Goal: Navigation & Orientation: Understand site structure

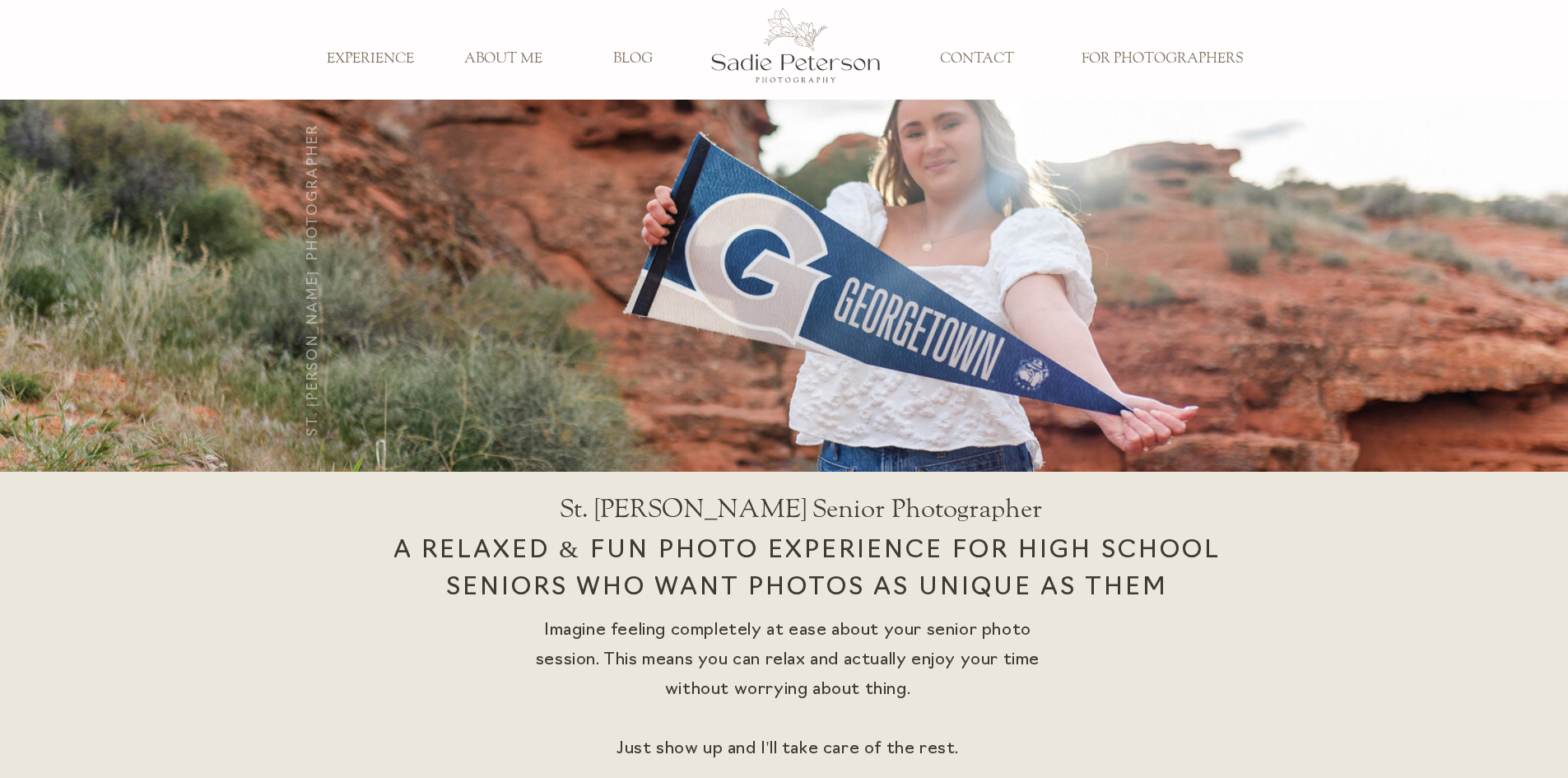
click at [384, 61] on h3 "EXPERIENCE" at bounding box center [370, 59] width 109 height 18
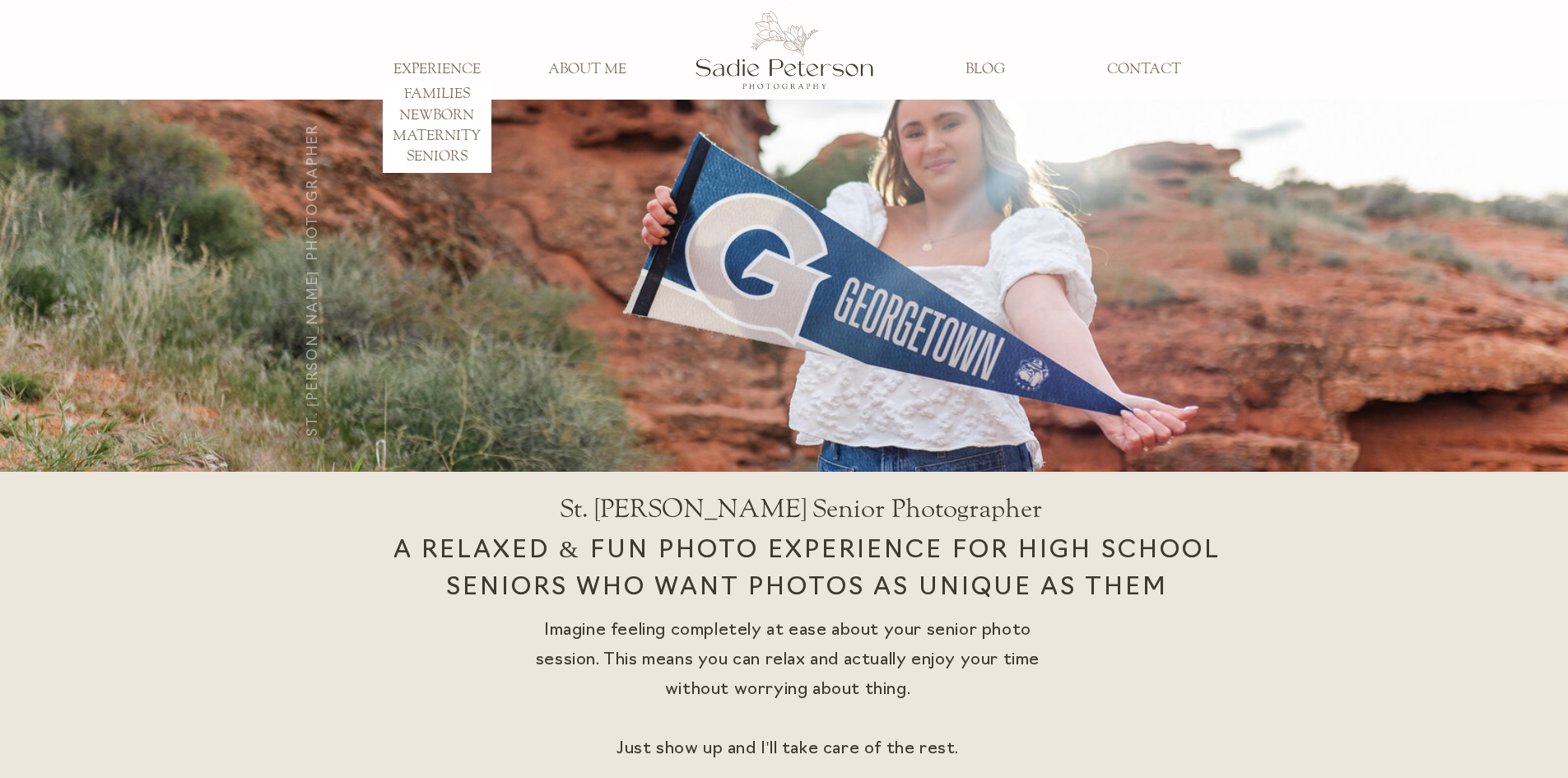
click at [589, 67] on h3 "ABOUT ME" at bounding box center [587, 69] width 109 height 18
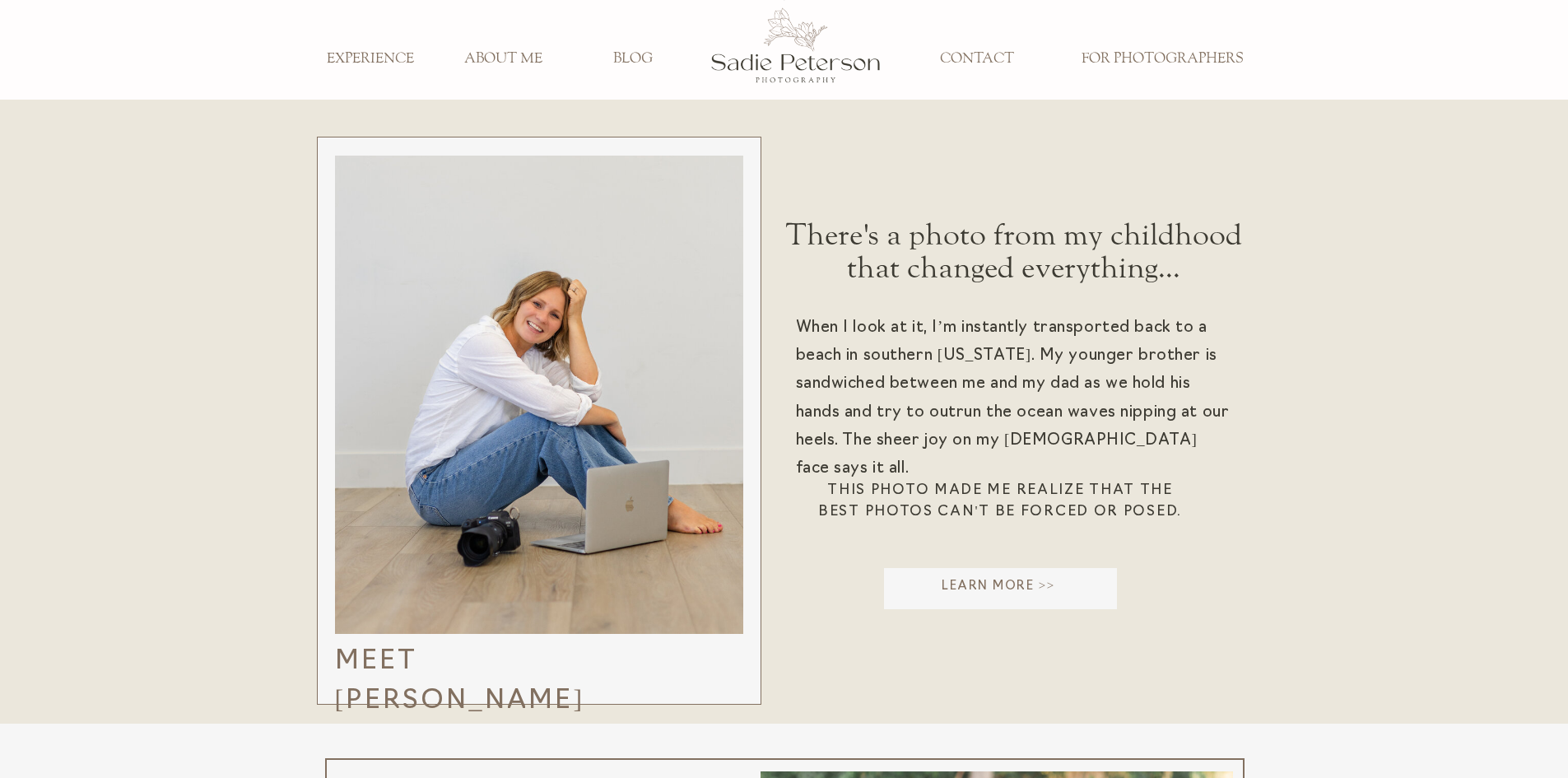
click at [631, 59] on h3 "BLOG" at bounding box center [633, 59] width 109 height 18
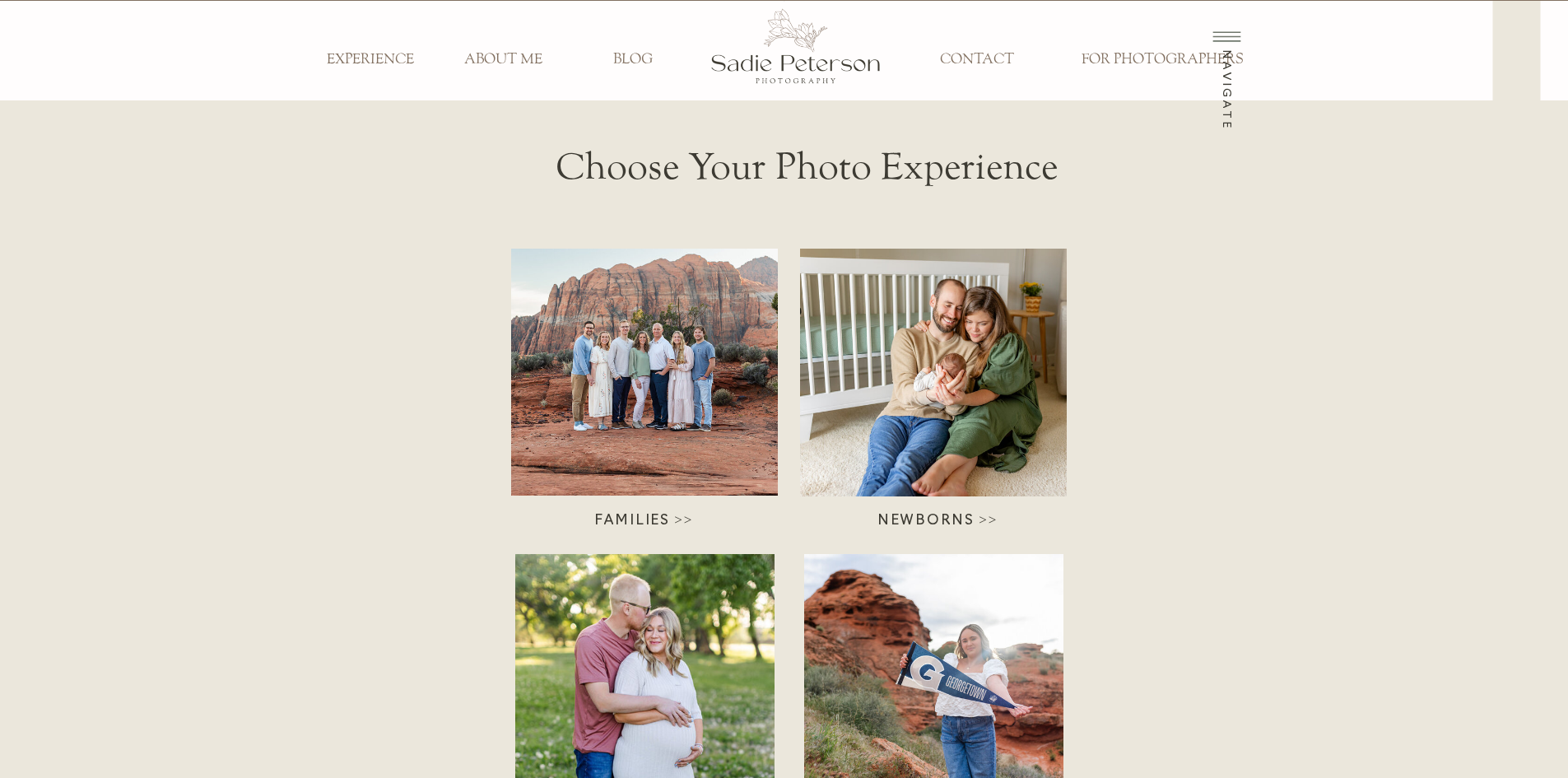
click at [993, 56] on h3 "CONTACT" at bounding box center [976, 60] width 109 height 18
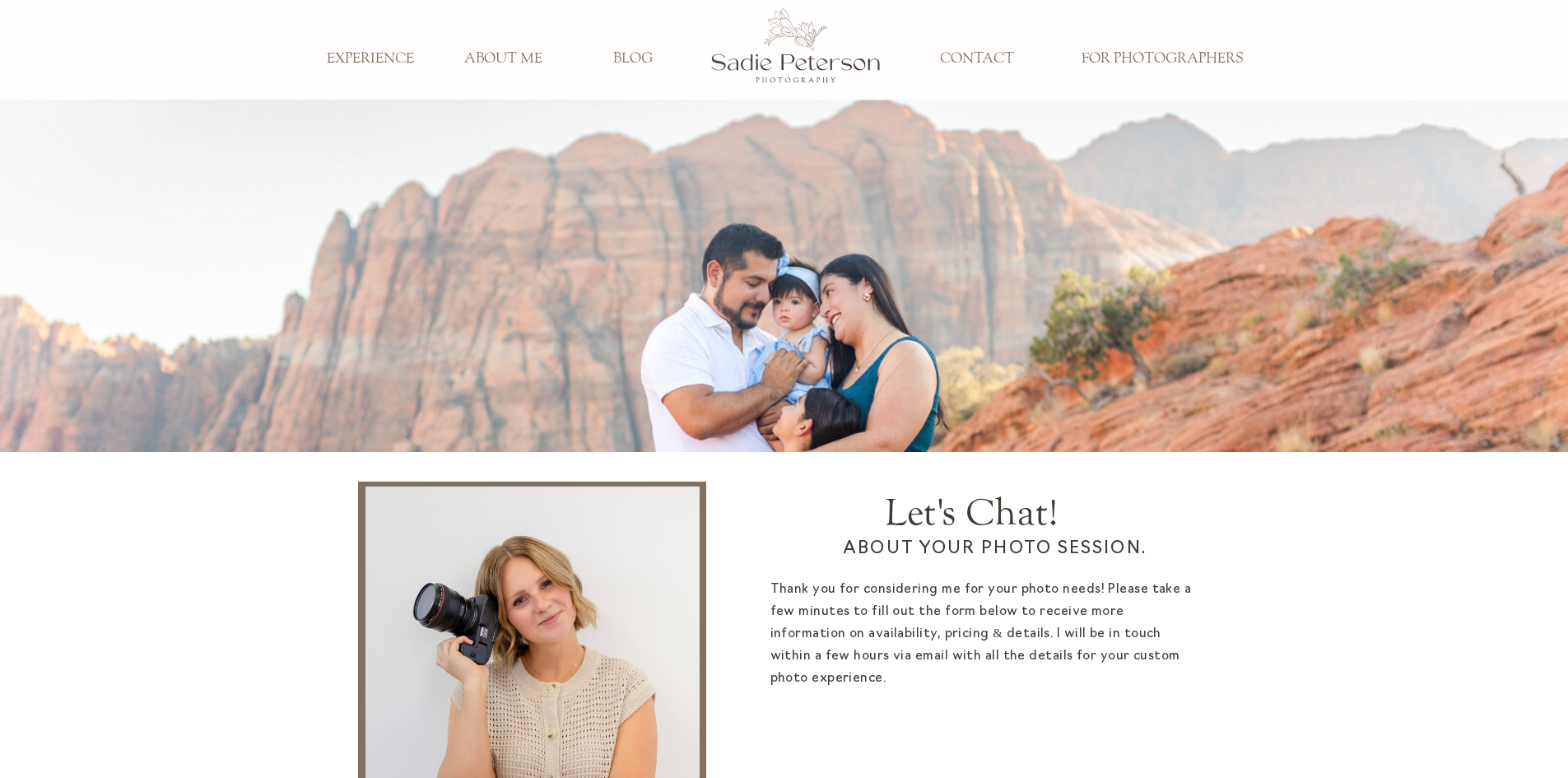
click at [1163, 60] on h3 "FOR PHOTOGRAPHERS" at bounding box center [1162, 59] width 185 height 18
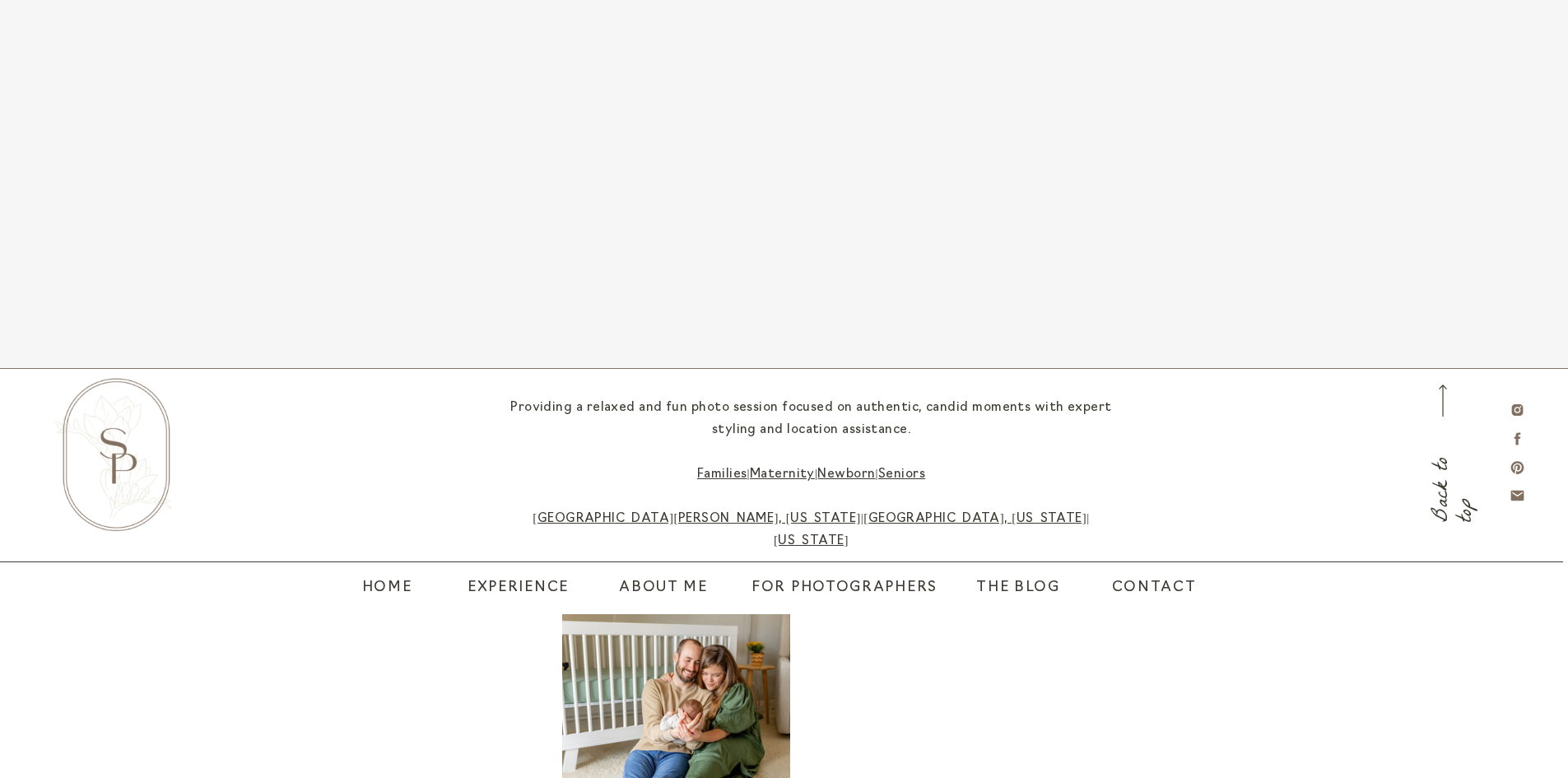
scroll to position [4494, 0]
